Goal: Task Accomplishment & Management: Use online tool/utility

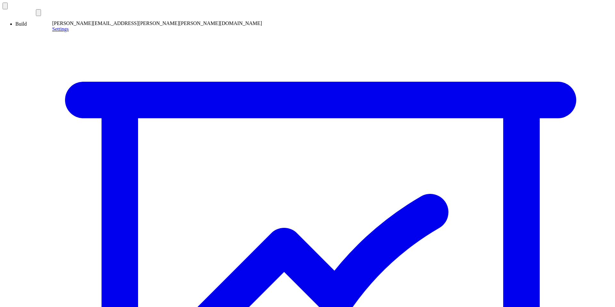
drag, startPoint x: 271, startPoint y: 91, endPoint x: 264, endPoint y: 96, distance: 8.0
drag, startPoint x: 285, startPoint y: 107, endPoint x: 184, endPoint y: 110, distance: 100.4
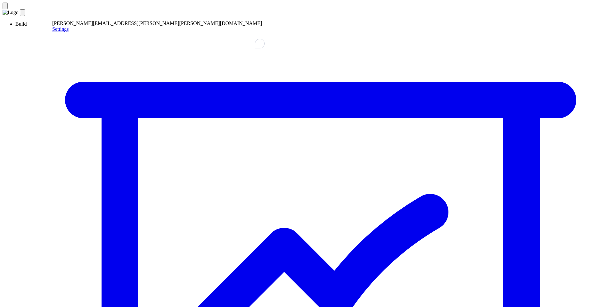
drag, startPoint x: 215, startPoint y: 98, endPoint x: 282, endPoint y: 103, distance: 67.1
drag, startPoint x: 282, startPoint y: 103, endPoint x: 237, endPoint y: 100, distance: 44.9
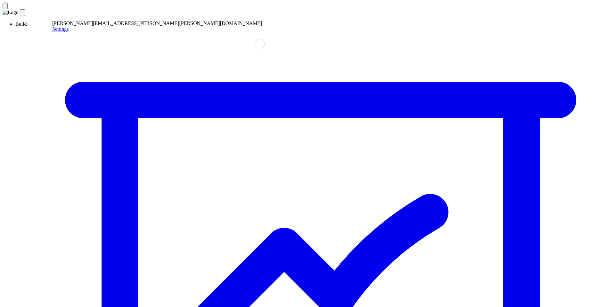
drag, startPoint x: 178, startPoint y: 113, endPoint x: 235, endPoint y: 104, distance: 57.3
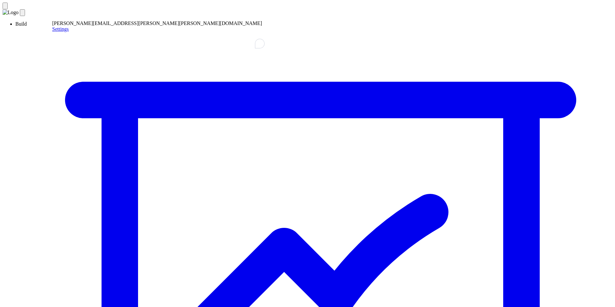
drag, startPoint x: 256, startPoint y: 101, endPoint x: 214, endPoint y: 102, distance: 41.4
drag, startPoint x: 192, startPoint y: 100, endPoint x: 248, endPoint y: 94, distance: 56.5
drag, startPoint x: 255, startPoint y: 93, endPoint x: 209, endPoint y: 92, distance: 46.5
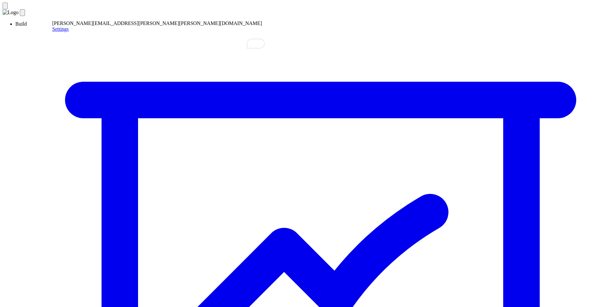
drag, startPoint x: 209, startPoint y: 92, endPoint x: 242, endPoint y: 92, distance: 33.0
drag, startPoint x: 242, startPoint y: 92, endPoint x: 198, endPoint y: 92, distance: 43.9
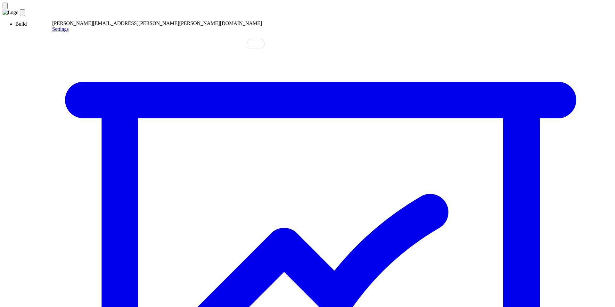
drag, startPoint x: 235, startPoint y: 92, endPoint x: 239, endPoint y: 92, distance: 3.8
drag, startPoint x: 174, startPoint y: 99, endPoint x: 228, endPoint y: 97, distance: 53.6
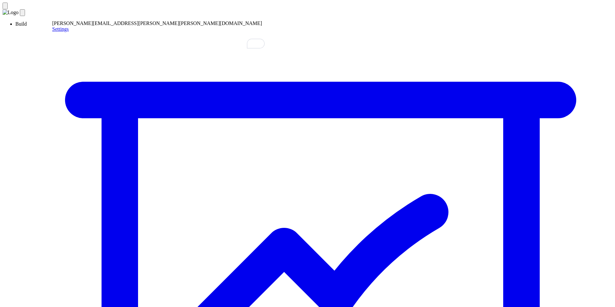
drag, startPoint x: 228, startPoint y: 97, endPoint x: 216, endPoint y: 97, distance: 12.2
drag, startPoint x: 192, startPoint y: 97, endPoint x: 244, endPoint y: 94, distance: 52.6
drag, startPoint x: 245, startPoint y: 94, endPoint x: 214, endPoint y: 95, distance: 30.5
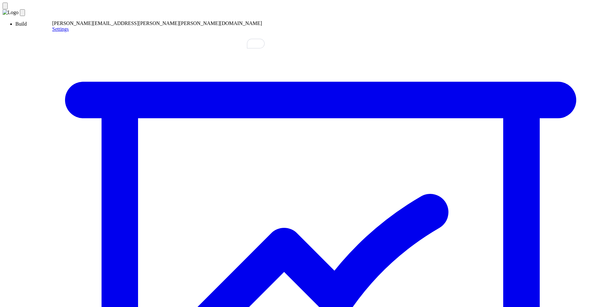
drag, startPoint x: 208, startPoint y: 95, endPoint x: 218, endPoint y: 95, distance: 10.3
drag, startPoint x: 231, startPoint y: 94, endPoint x: 194, endPoint y: 94, distance: 37.2
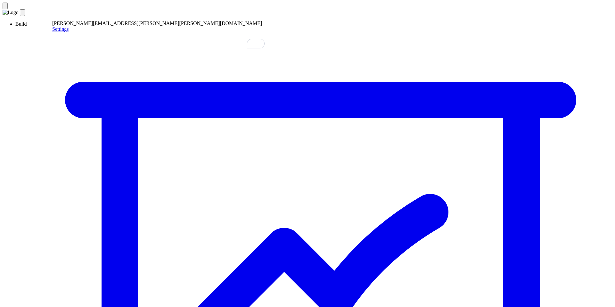
paste textarea "**********"
type textarea "**********"
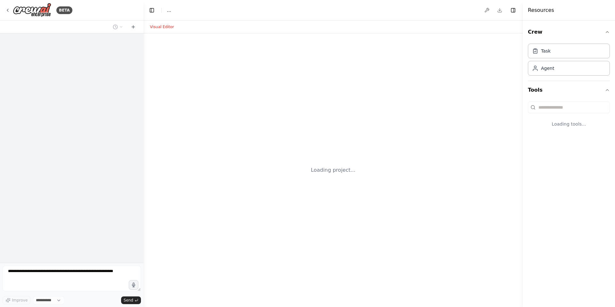
select select "****"
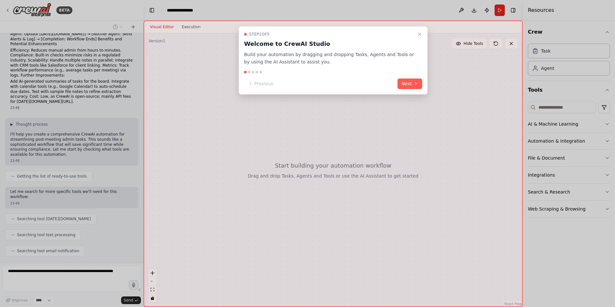
scroll to position [652, 0]
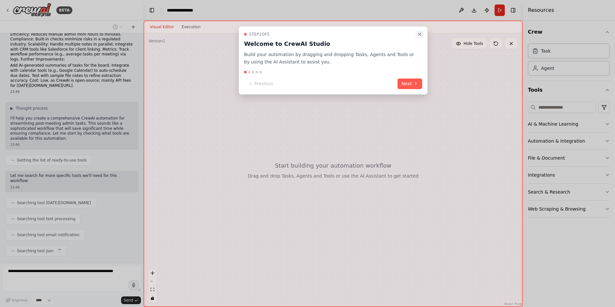
click at [419, 33] on icon "Close walkthrough" at bounding box center [419, 34] width 5 height 5
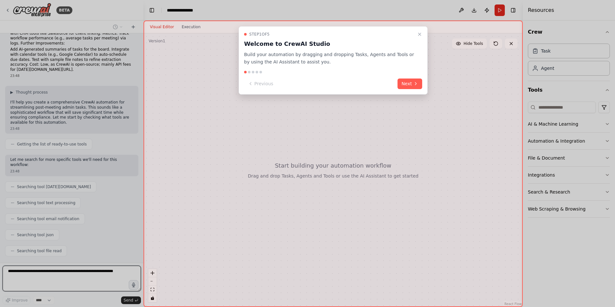
scroll to position [673, 0]
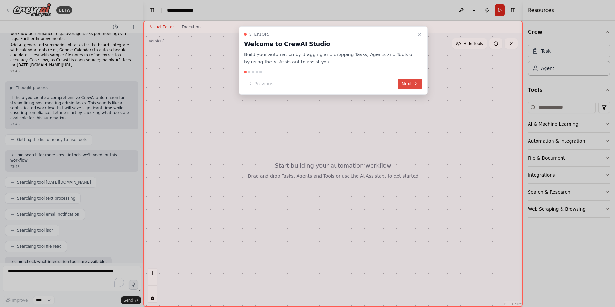
click at [411, 82] on button "Next" at bounding box center [410, 84] width 25 height 11
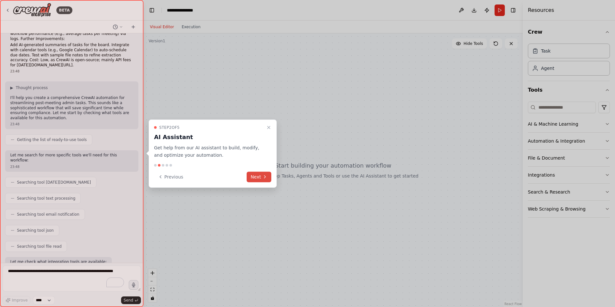
click at [261, 174] on button "Next" at bounding box center [259, 176] width 25 height 11
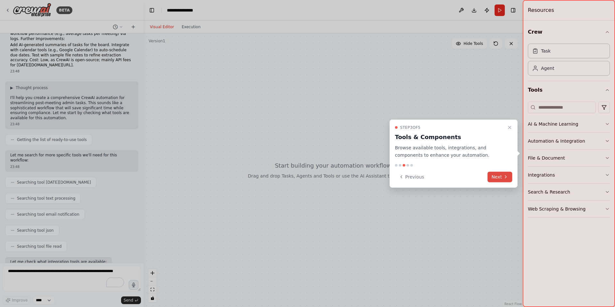
click at [504, 178] on icon at bounding box center [506, 176] width 5 height 5
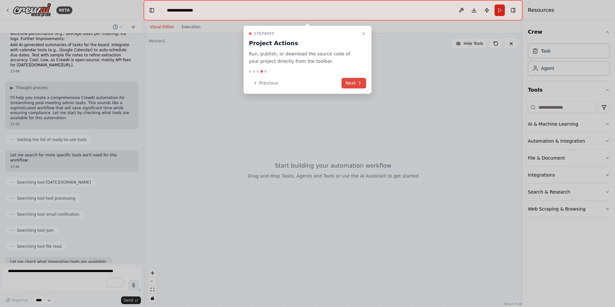
click at [355, 84] on button "Next" at bounding box center [354, 83] width 25 height 11
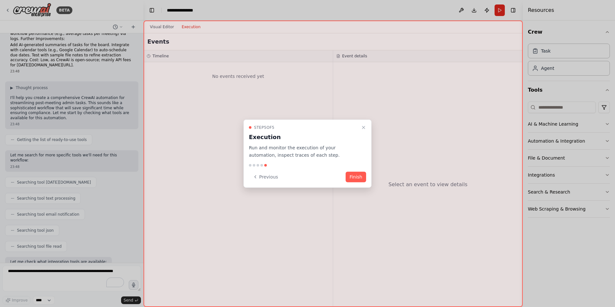
click at [355, 176] on button "Finish" at bounding box center [356, 176] width 21 height 11
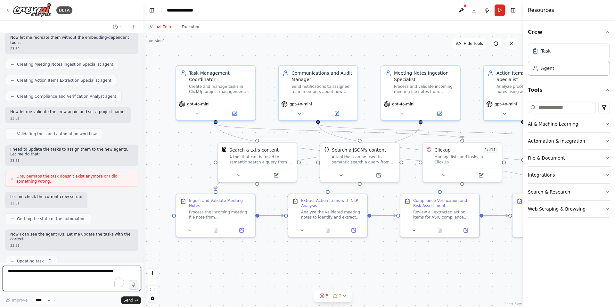
scroll to position [1431, 0]
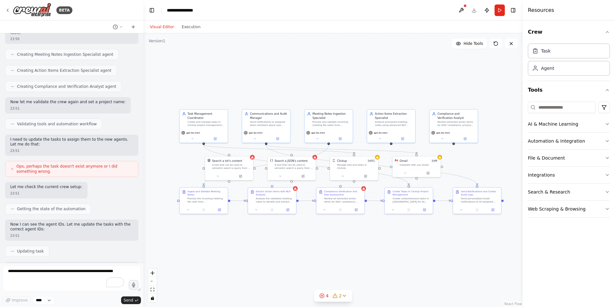
drag, startPoint x: 444, startPoint y: 276, endPoint x: 346, endPoint y: 237, distance: 105.3
click at [346, 237] on div ".deletable-edge-delete-btn { width: 20px; height: 20px; border: 0px solid #ffff…" at bounding box center [334, 170] width 380 height 274
